Goal: Navigation & Orientation: Find specific page/section

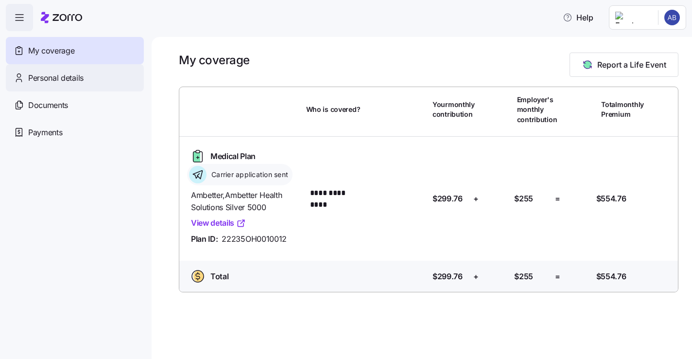
click at [60, 74] on span "Personal details" at bounding box center [55, 78] width 55 height 12
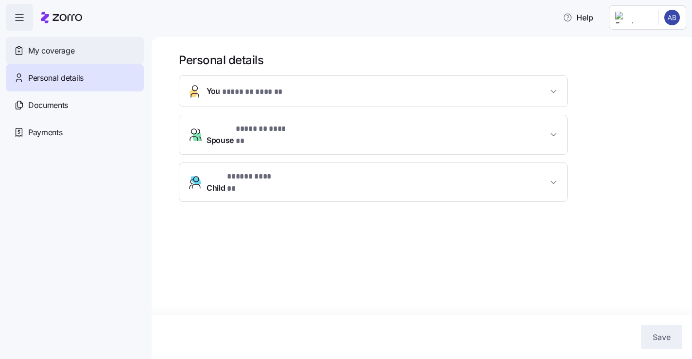
click at [48, 50] on span "My coverage" at bounding box center [51, 51] width 46 height 12
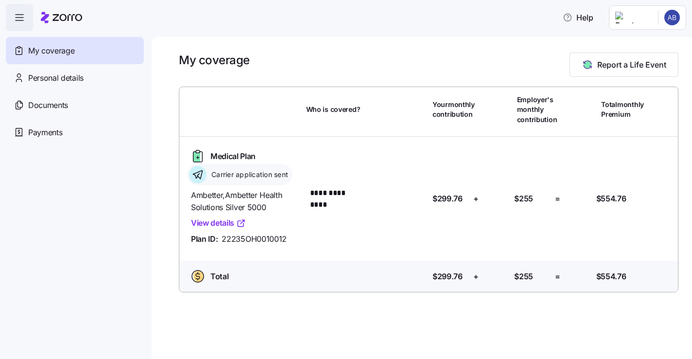
click at [23, 24] on span "button" at bounding box center [19, 17] width 26 height 26
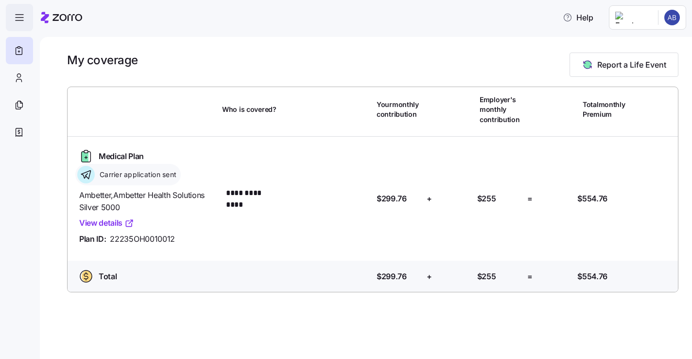
click at [24, 25] on span "button" at bounding box center [19, 17] width 26 height 26
